Goal: Contribute content: Contribute content

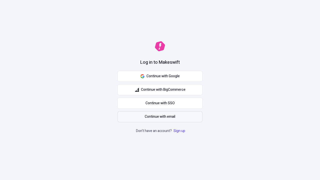
click at [160, 117] on span "Continue with email" at bounding box center [160, 117] width 31 height 6
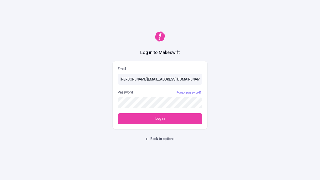
type input "[PERSON_NAME][EMAIL_ADDRESS][DOMAIN_NAME]"
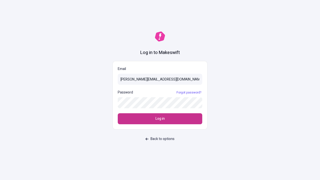
click at [160, 119] on span "Log in" at bounding box center [160, 119] width 9 height 6
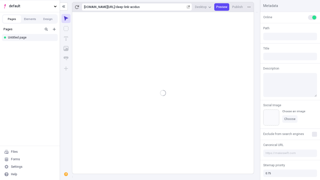
type input "/deep-link-acidus"
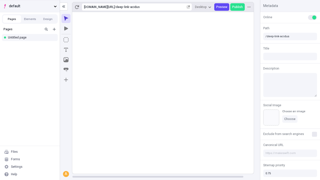
click at [30, 6] on span "default" at bounding box center [30, 7] width 43 height 6
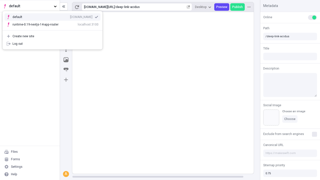
click at [70, 16] on div "[DOMAIN_NAME]" at bounding box center [81, 17] width 23 height 4
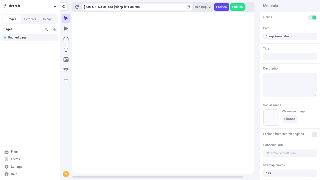
click at [54, 29] on icon "Add new" at bounding box center [54, 29] width 3 height 3
click at [31, 46] on div "Blank page" at bounding box center [31, 46] width 48 height 8
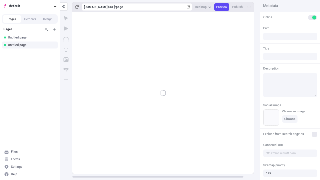
type input "/page"
click at [66, 40] on icon "Box" at bounding box center [66, 39] width 5 height 5
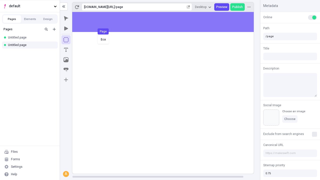
click at [168, 22] on div "Box Page" at bounding box center [160, 90] width 320 height 180
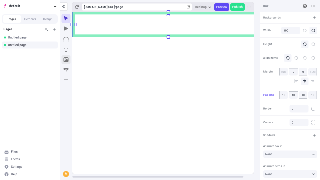
click at [66, 60] on icon "Image" at bounding box center [66, 59] width 5 height 5
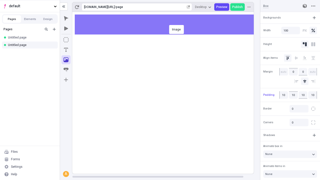
click at [168, 25] on div "Image" at bounding box center [160, 90] width 320 height 180
click at [66, 50] on icon "Text" at bounding box center [66, 50] width 4 height 4
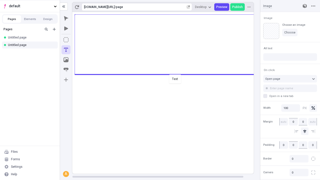
click at [168, 74] on div "Text" at bounding box center [160, 90] width 320 height 180
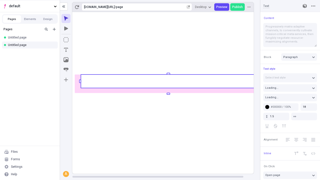
click at [168, 81] on rect at bounding box center [168, 82] width 175 height 14
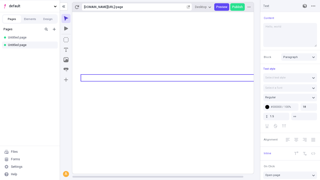
type textarea "Hello, world!"
click at [66, 60] on icon "Image" at bounding box center [66, 59] width 5 height 5
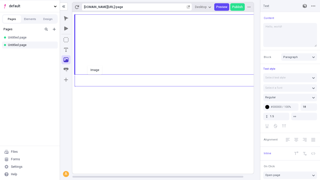
click at [168, 86] on div "Image" at bounding box center [160, 90] width 320 height 180
